Goal: Communication & Community: Answer question/provide support

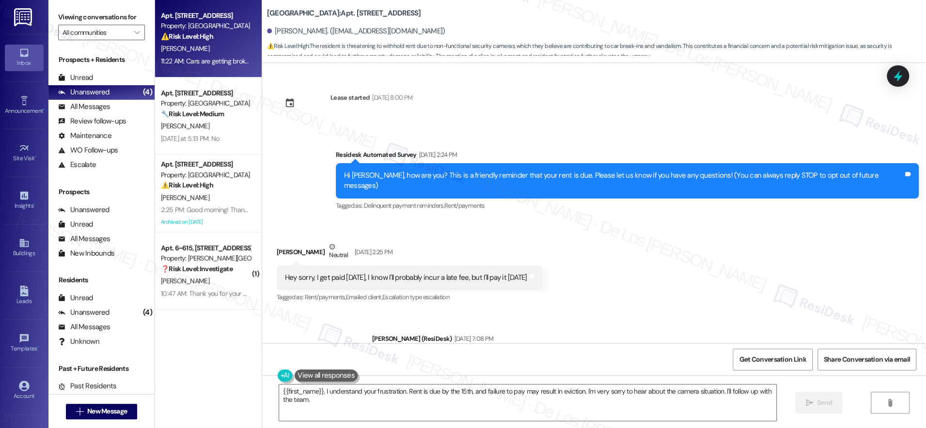
scroll to position [2811, 0]
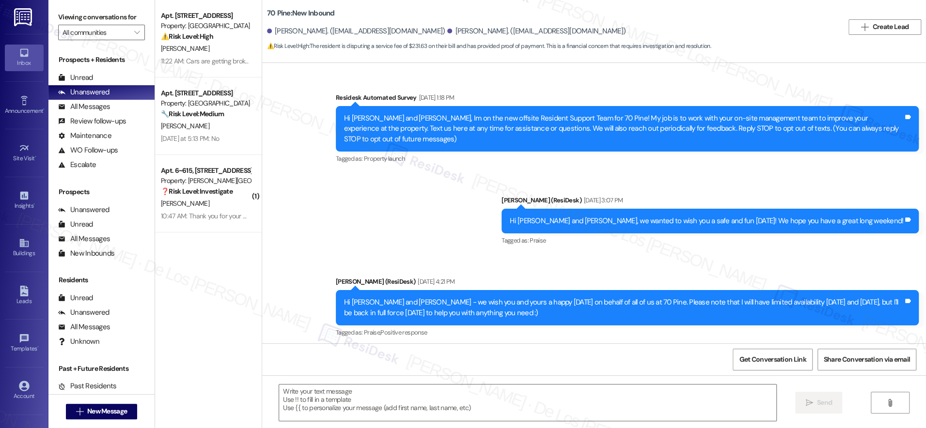
scroll to position [6396, 0]
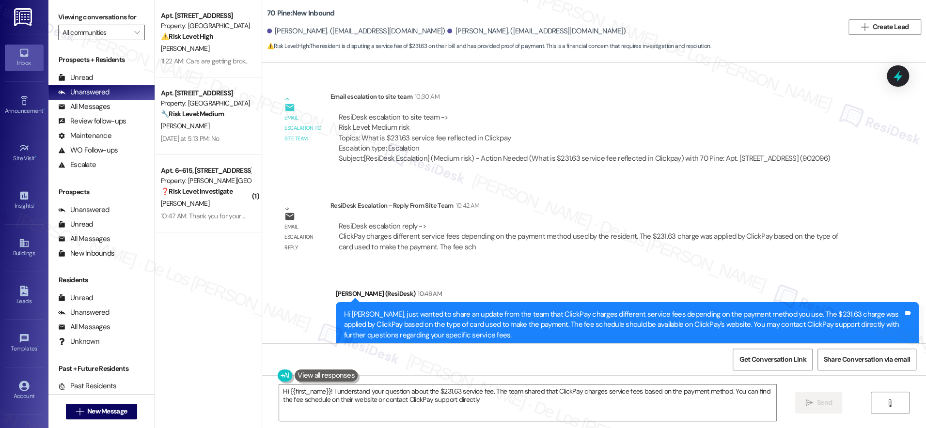
type textarea "Hi {{first_name}}! I understand your question about the $231.63 service fee. Th…"
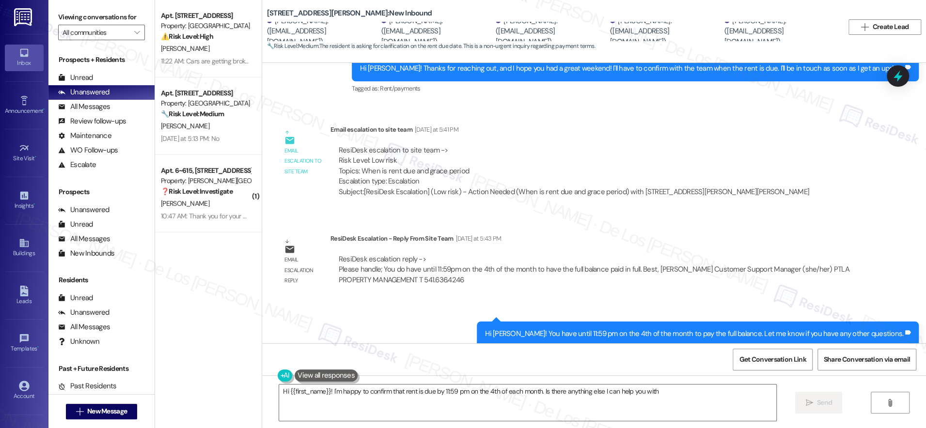
scroll to position [796, 0]
